Goal: Communication & Community: Answer question/provide support

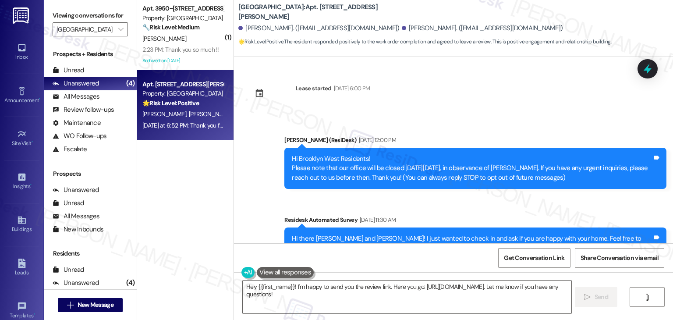
scroll to position [1799, 0]
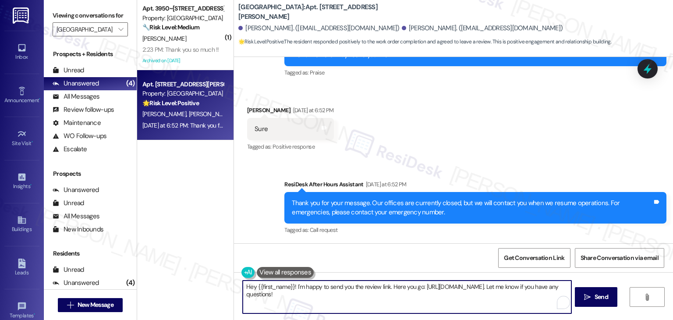
drag, startPoint x: 390, startPoint y: 300, endPoint x: 391, endPoint y: 289, distance: 11.4
click at [391, 289] on textarea "Hey {{first_name}}! I'm happy to send you the review link. Here you go: [URL][D…" at bounding box center [407, 296] width 328 height 33
paste textarea "Your feedback truly means to us and helps us continue to improve. Here’s the li…"
type textarea "Hey {{first_name}}! I'm happy to send you the review link. Your feedback truly …"
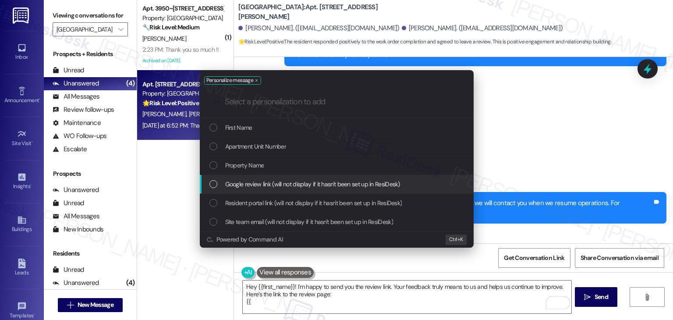
click at [214, 184] on div "List of options" at bounding box center [213, 184] width 8 height 8
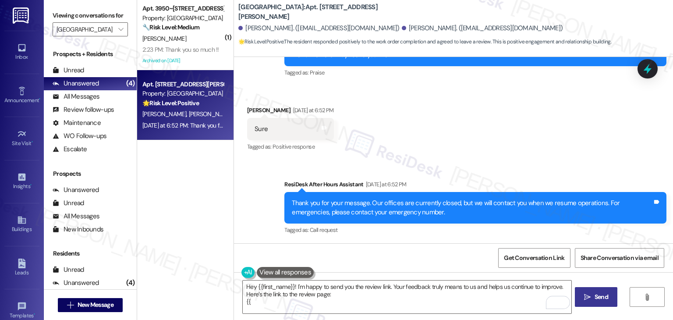
click at [604, 302] on button " Send" at bounding box center [595, 297] width 42 height 20
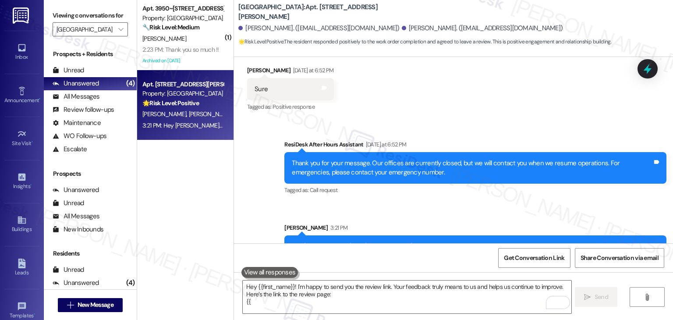
scroll to position [1878, 0]
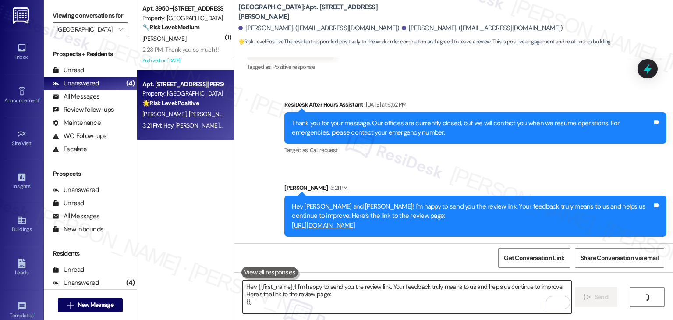
click at [323, 291] on textarea "Hey {{first_name}}! I'm happy to send you the review link. Your feedback truly …" at bounding box center [407, 296] width 328 height 33
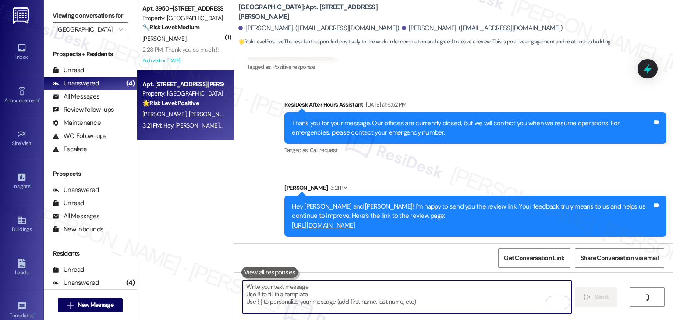
paste textarea "Kindly inform us once the review is complete so we can share it with the team. …"
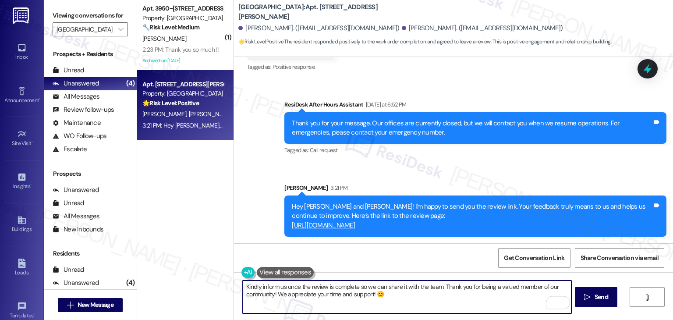
type textarea "Kindly inform us once the review is complete so we can share it with the team. …"
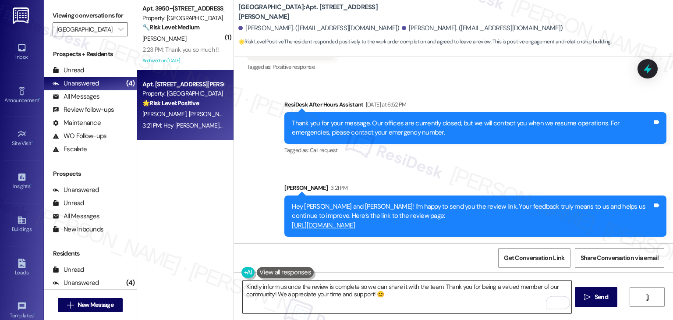
click at [394, 301] on textarea "Kindly inform us once the review is complete so we can share it with the team. …" at bounding box center [407, 296] width 328 height 33
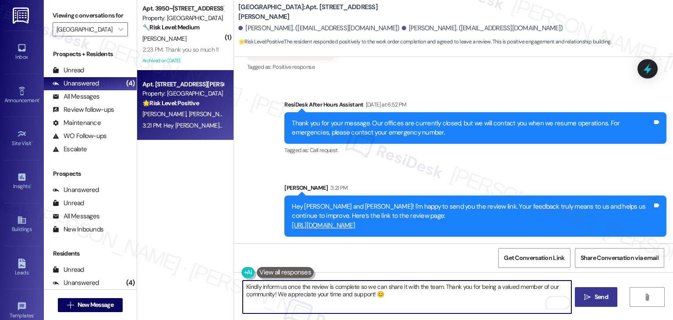
click at [590, 290] on button " Send" at bounding box center [595, 297] width 42 height 20
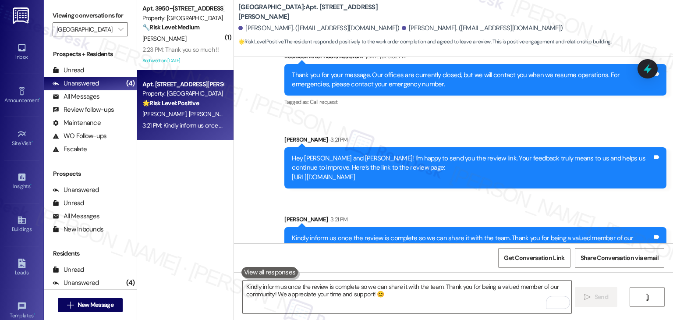
scroll to position [1949, 0]
